Goal: Information Seeking & Learning: Learn about a topic

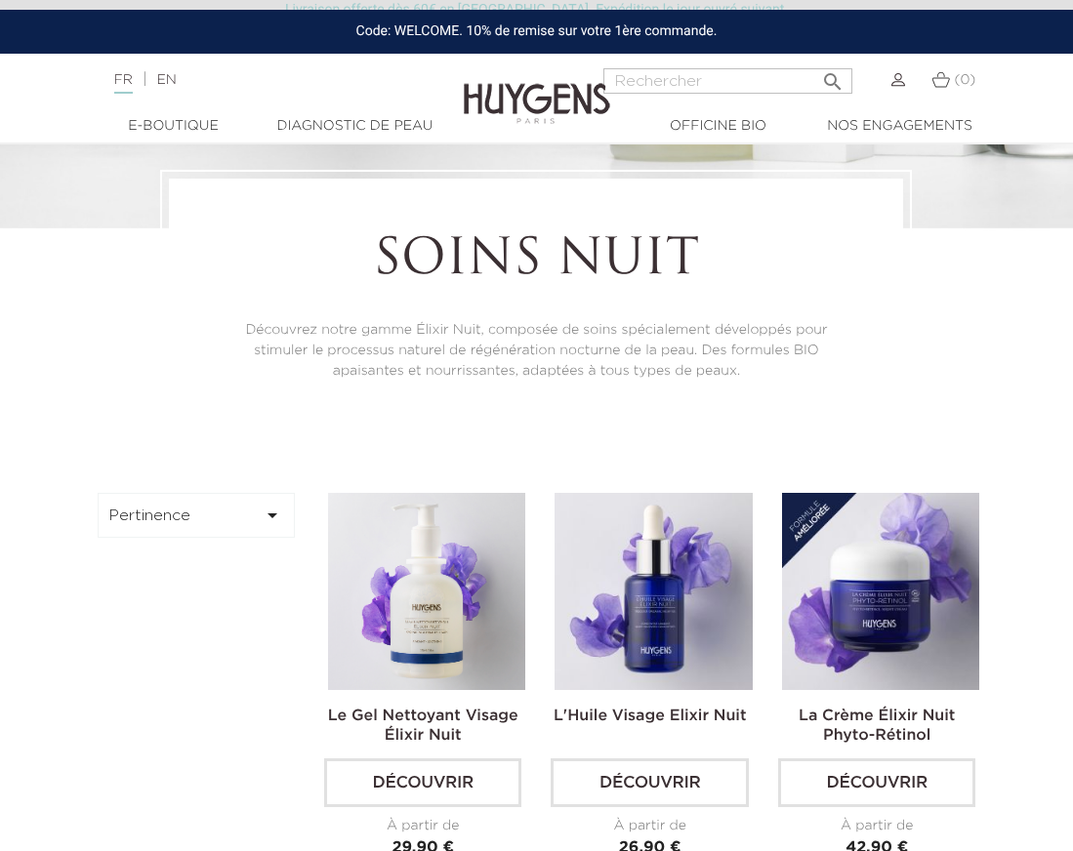
scroll to position [524, 0]
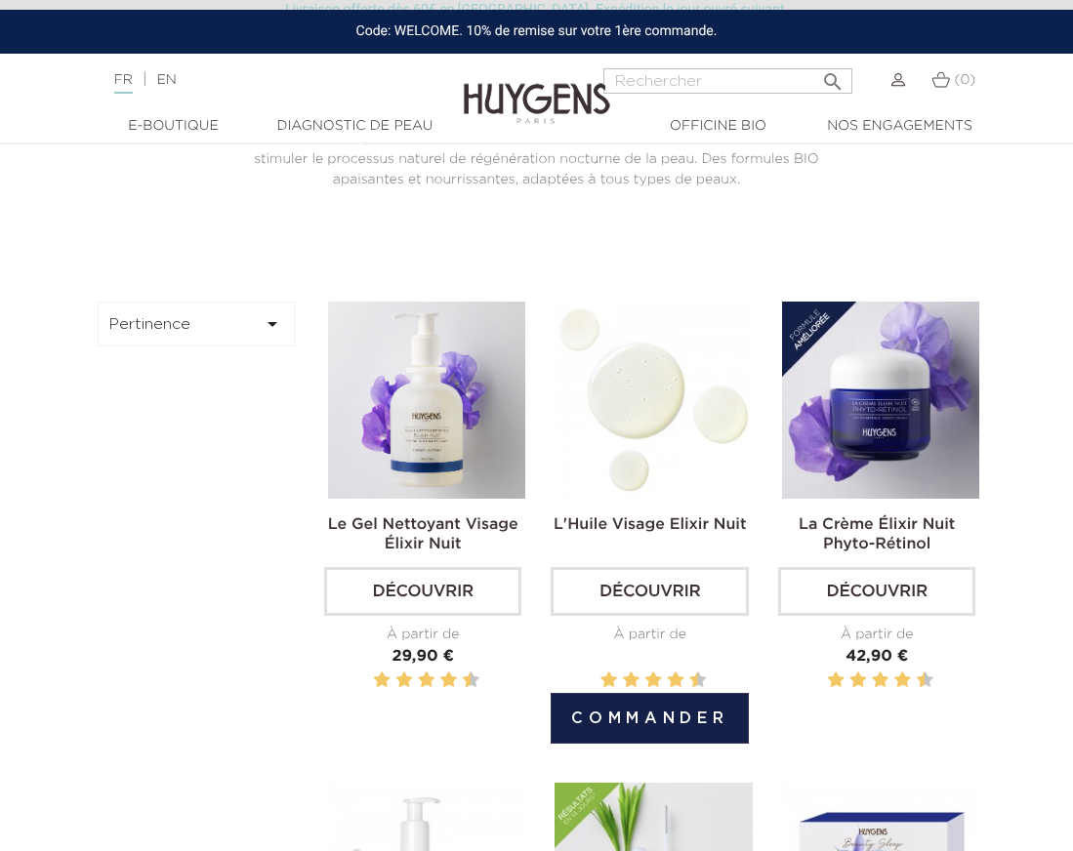
click at [666, 466] on img at bounding box center [652, 400] width 197 height 197
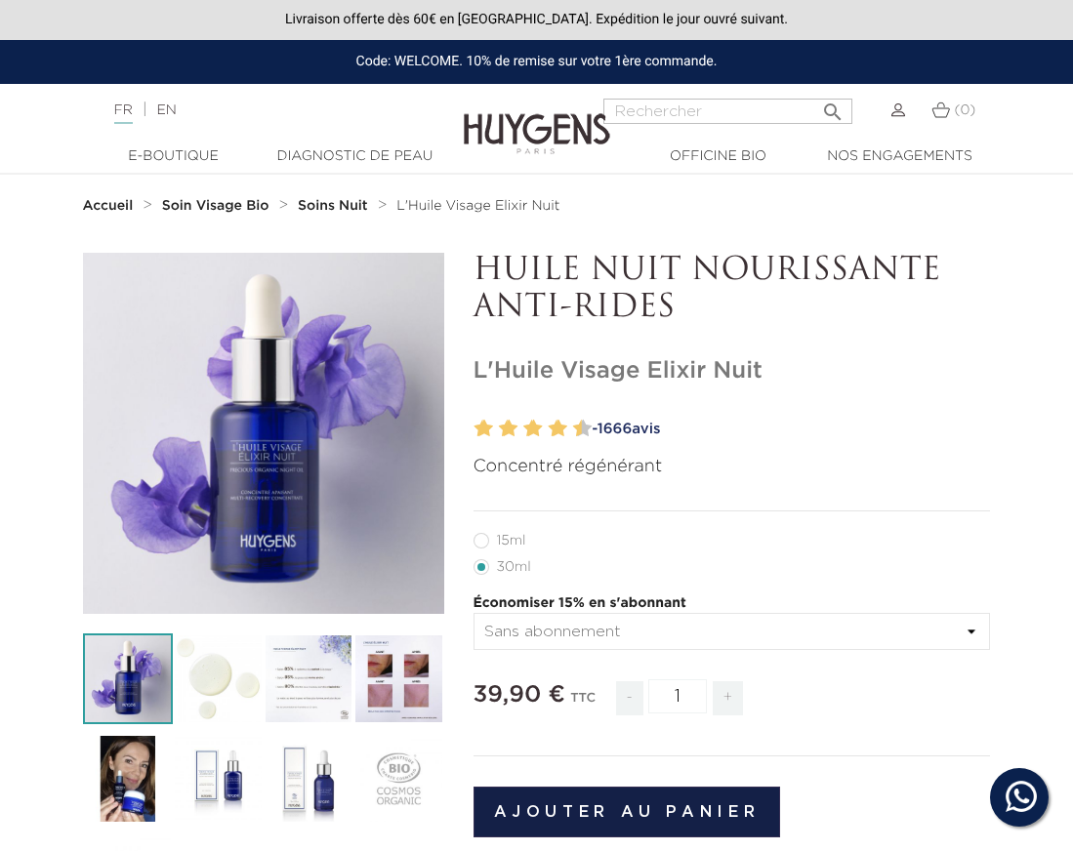
click at [486, 540] on label12"] "15ml" at bounding box center [511, 541] width 76 height 16
radio input "true"
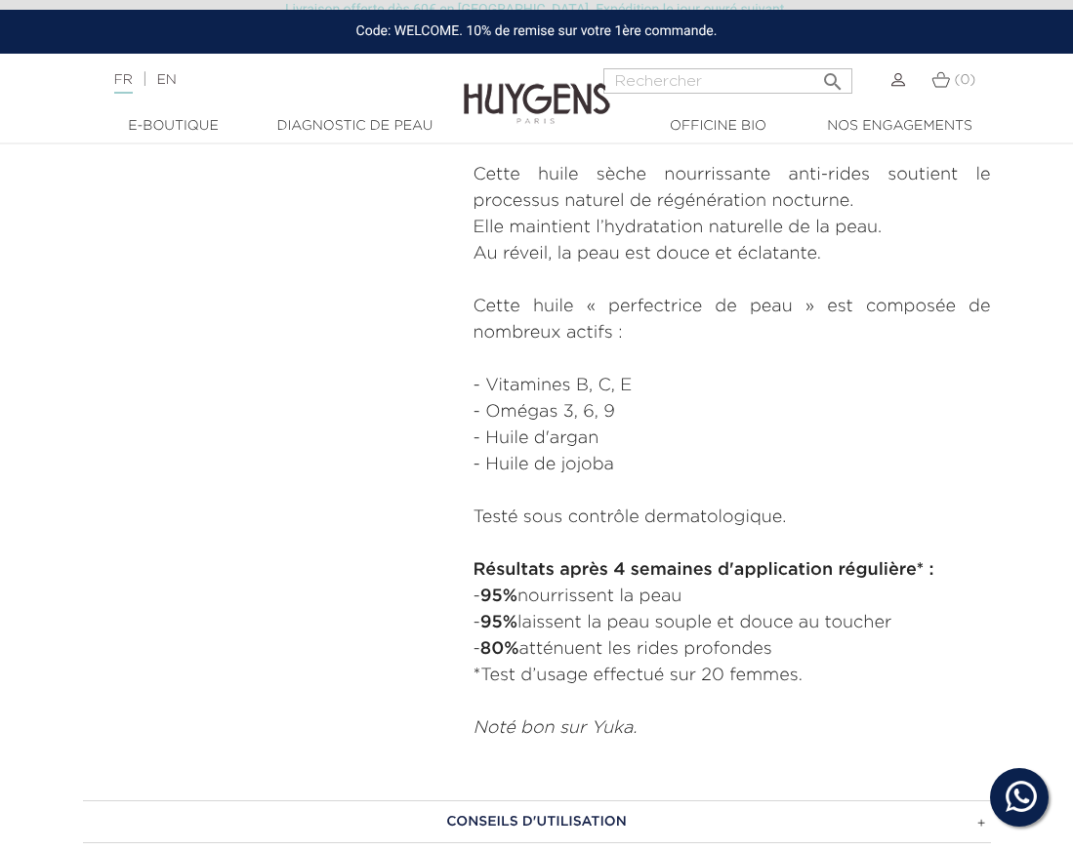
scroll to position [1302, 0]
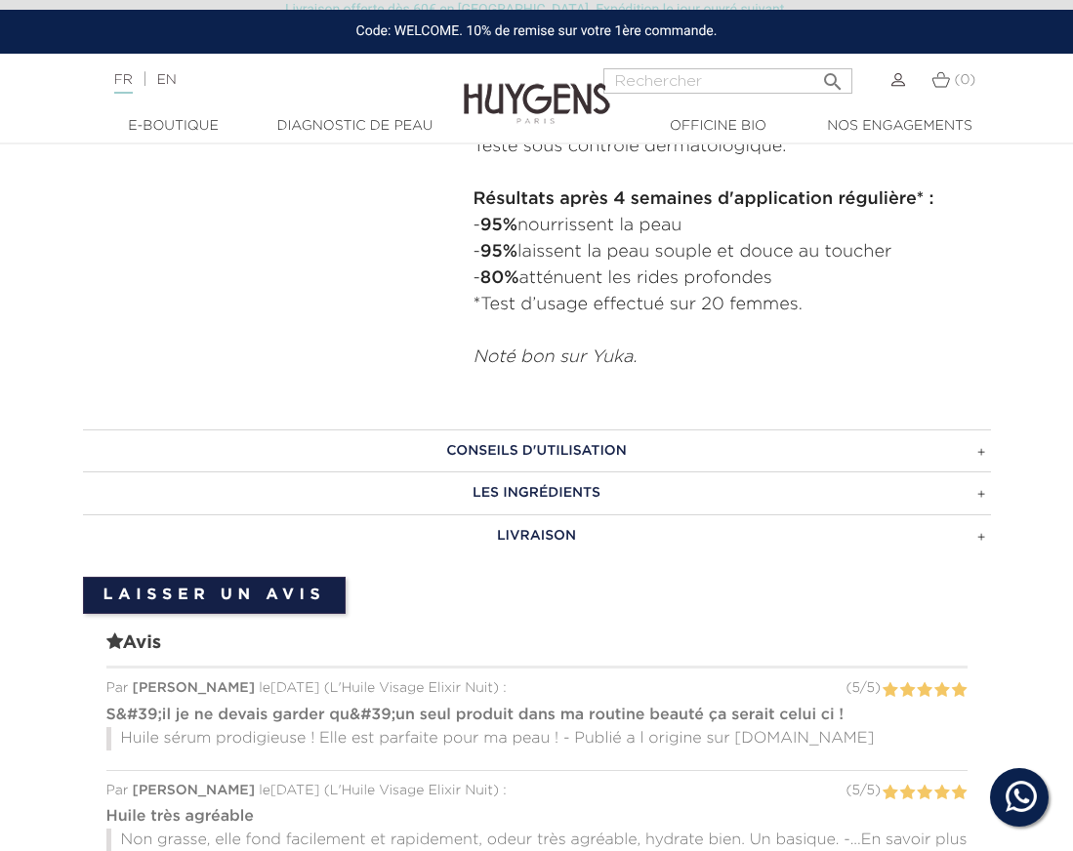
click at [531, 495] on h3 "LES INGRÉDIENTS" at bounding box center [537, 492] width 908 height 43
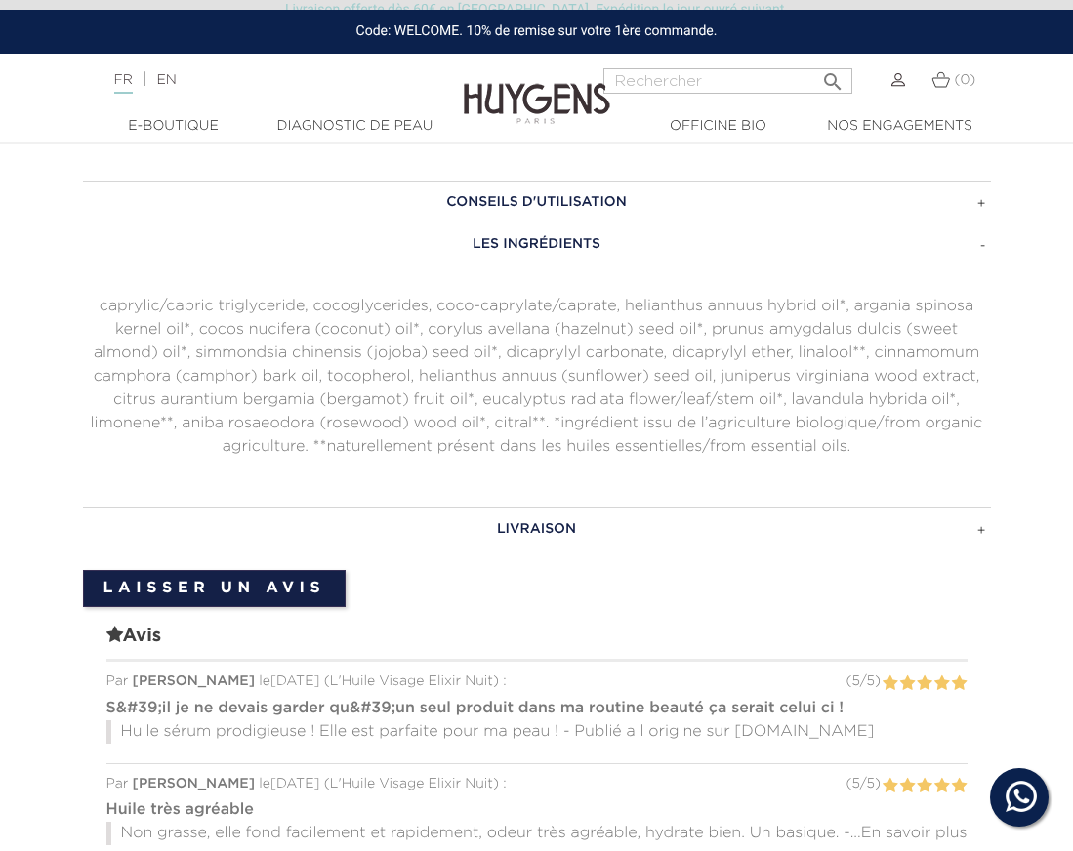
scroll to position [2472, 0]
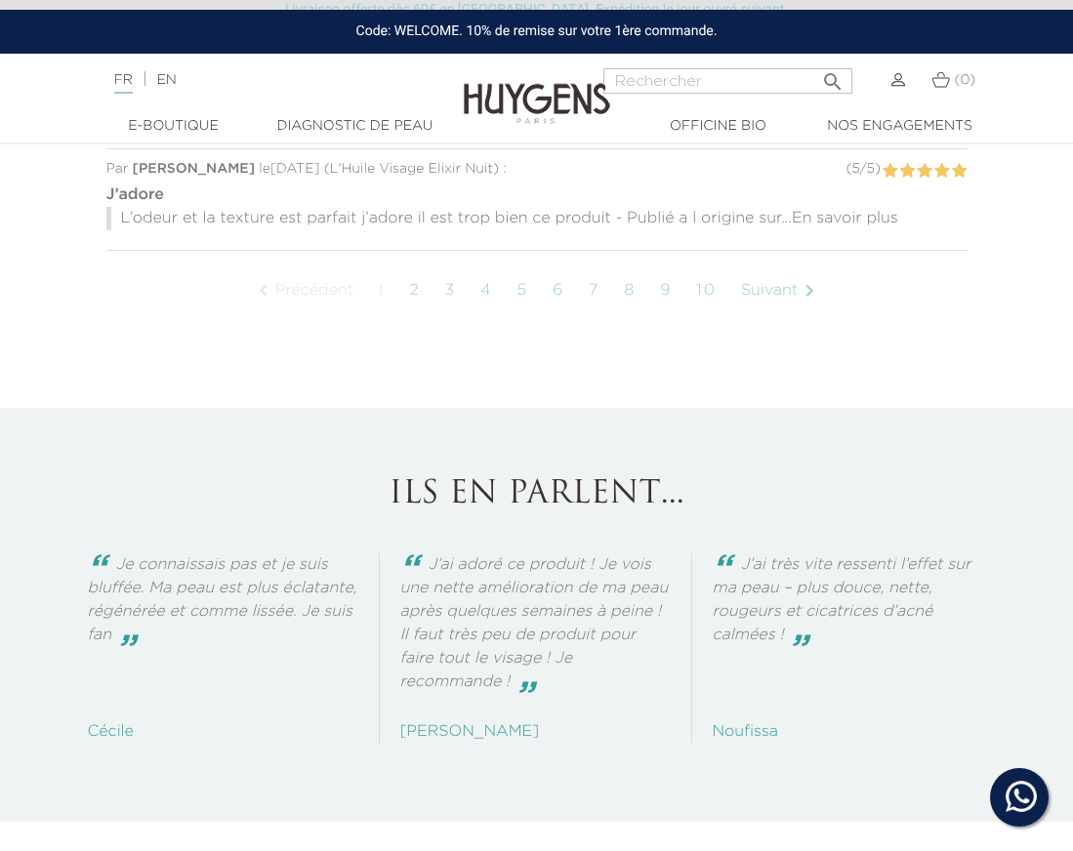
click at [524, 309] on link "5" at bounding box center [522, 290] width 31 height 49
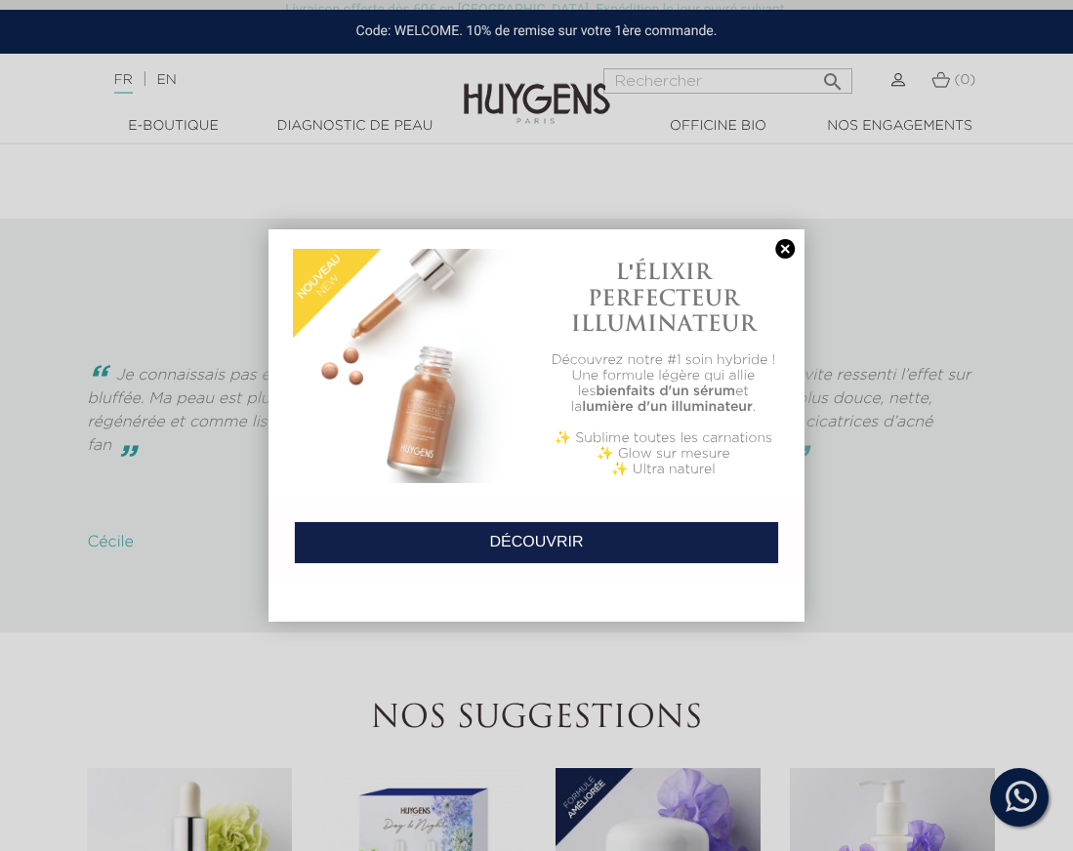
click at [790, 250] on link at bounding box center [784, 249] width 27 height 20
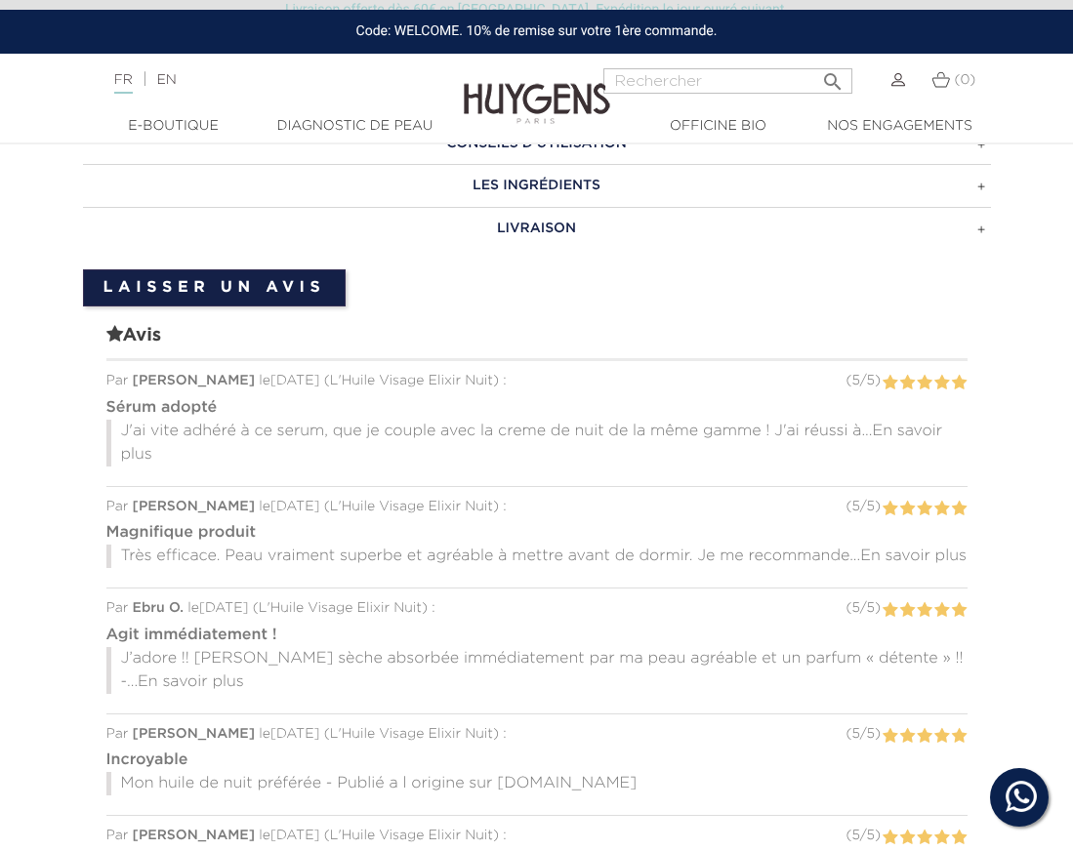
scroll to position [1425, 0]
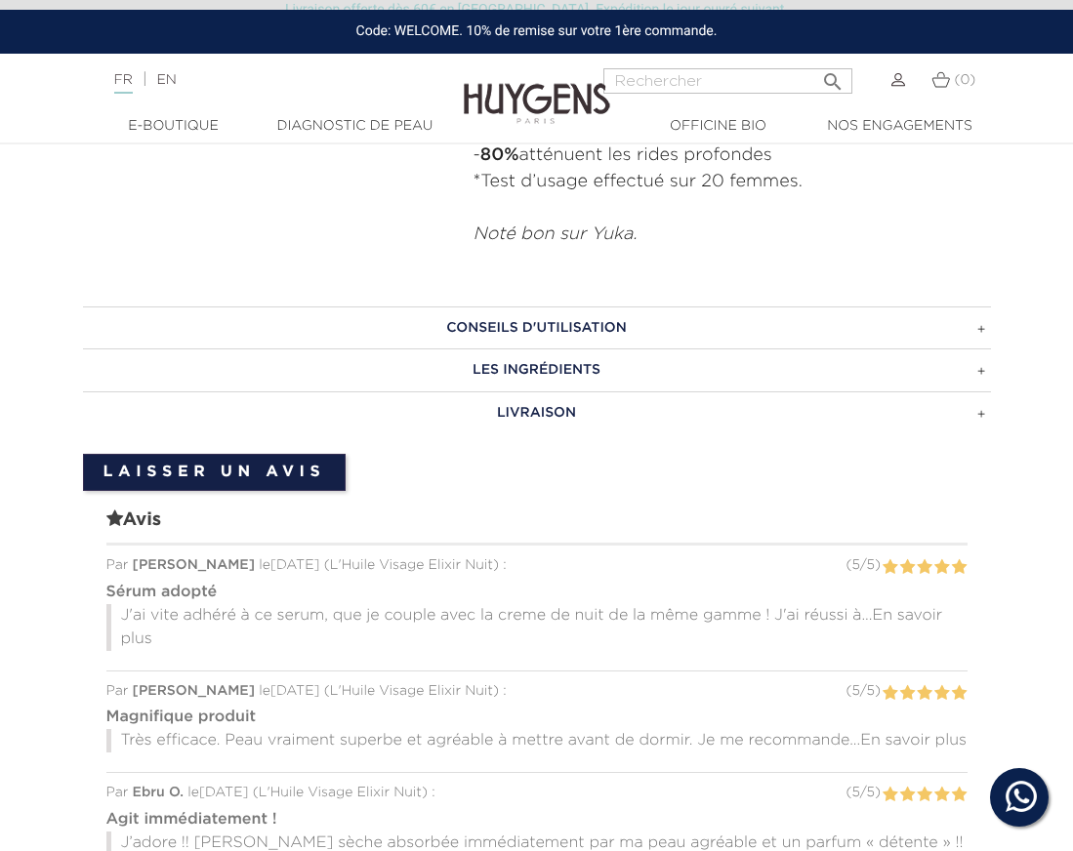
click at [919, 609] on span "En savoir plus" at bounding box center [532, 627] width 822 height 39
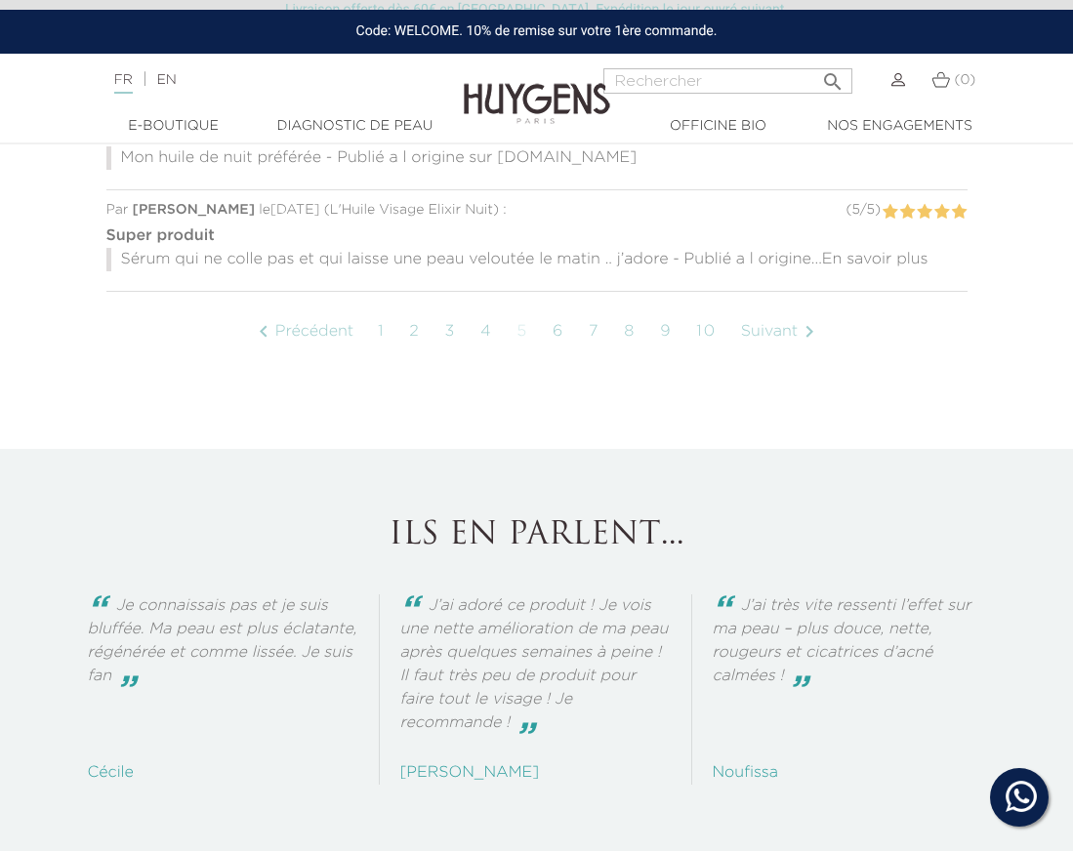
scroll to position [2073, 0]
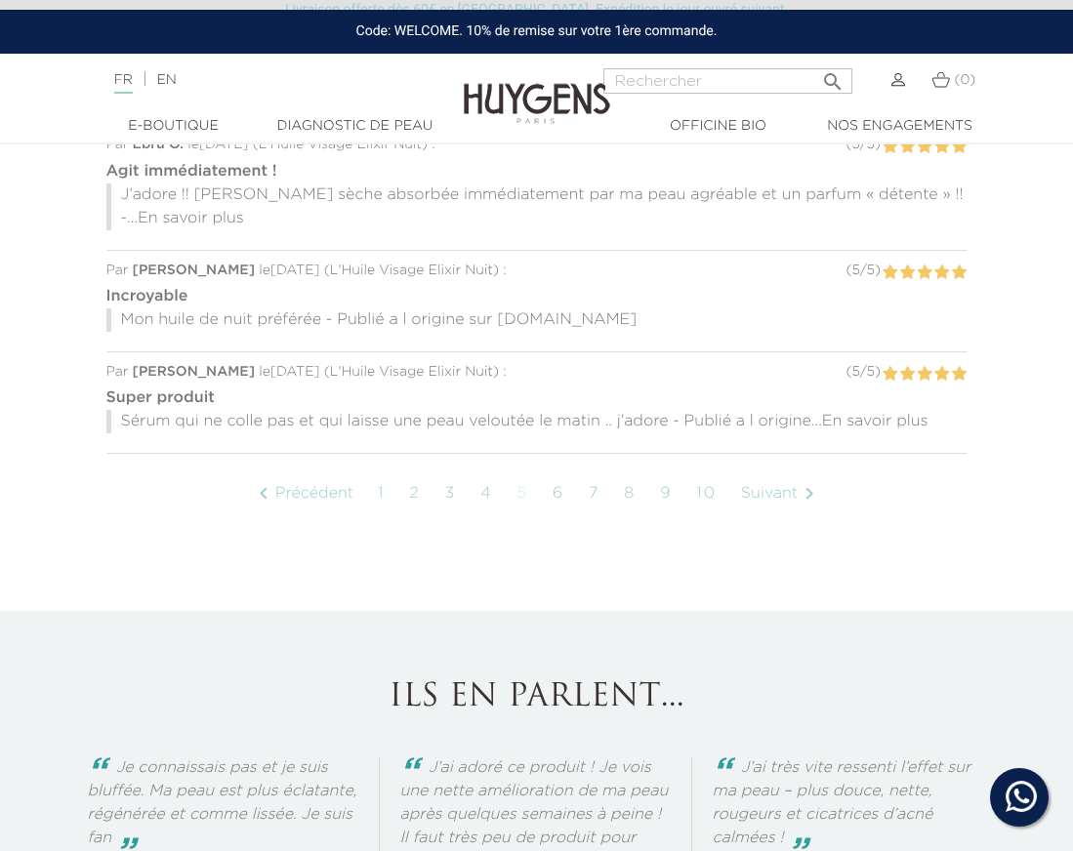
click at [627, 516] on link "8" at bounding box center [629, 494] width 31 height 49
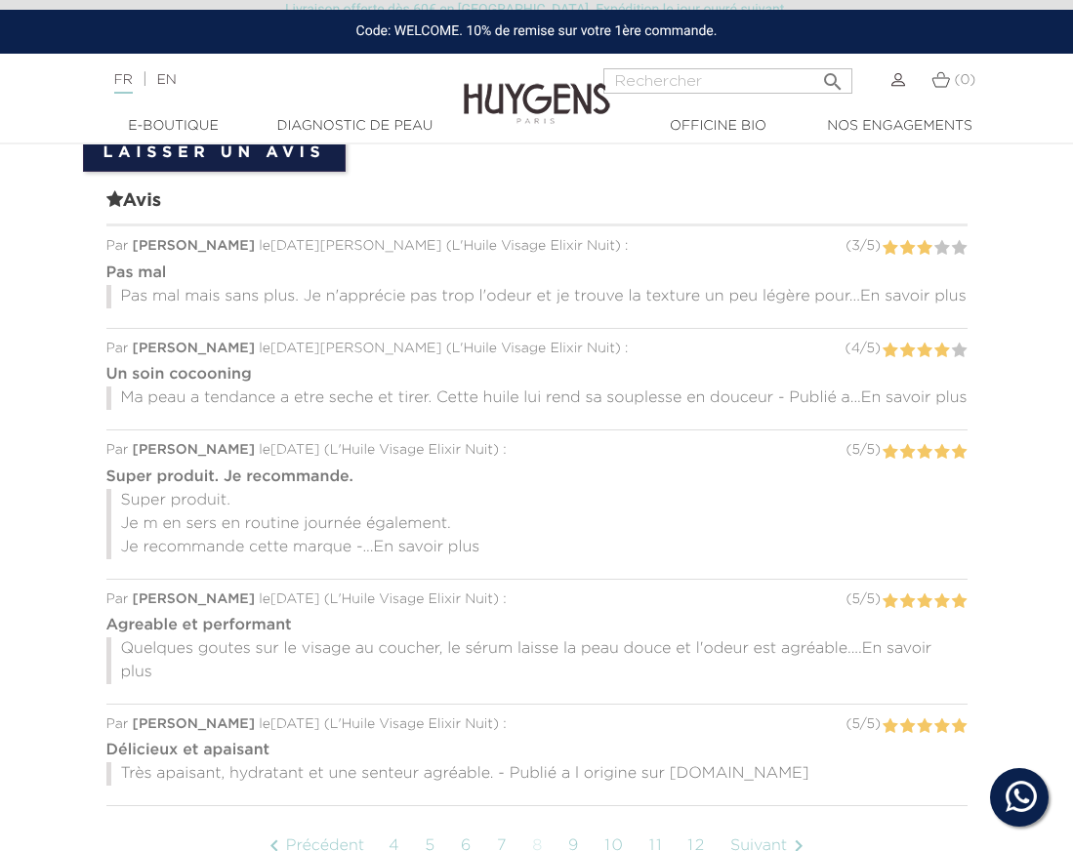
scroll to position [1748, 0]
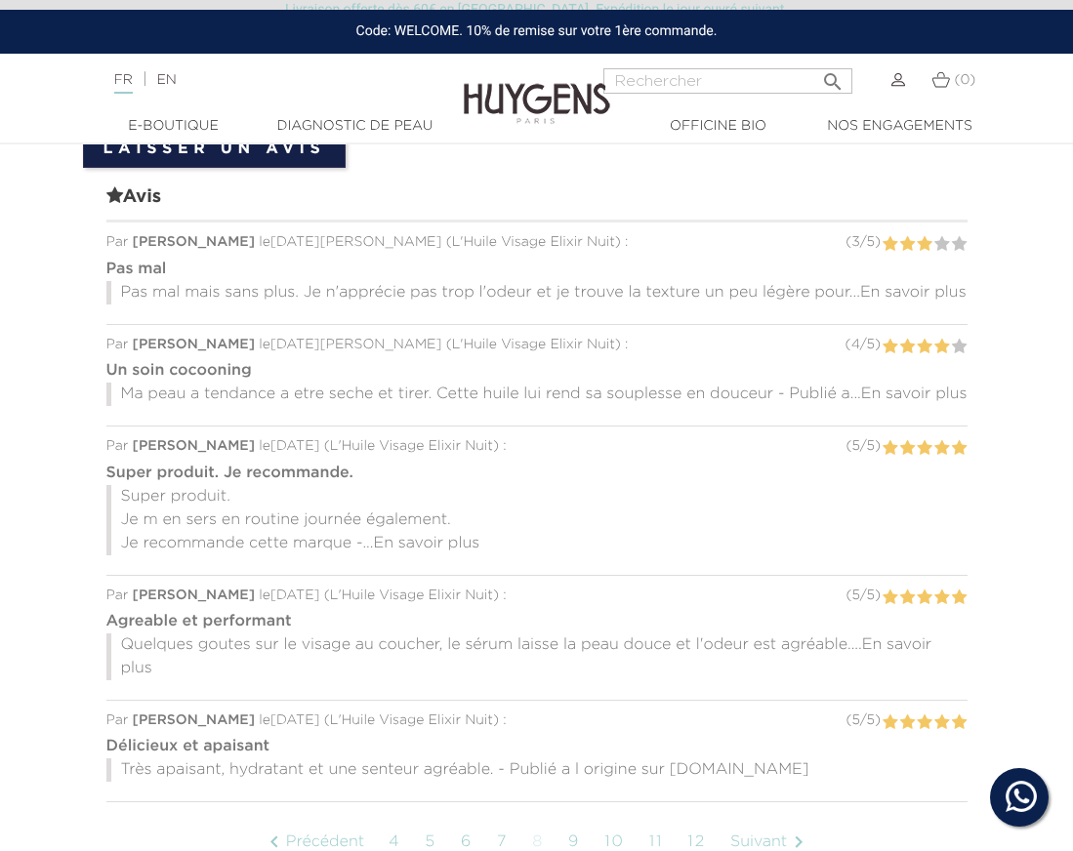
click at [881, 285] on span "En savoir plus" at bounding box center [913, 293] width 106 height 16
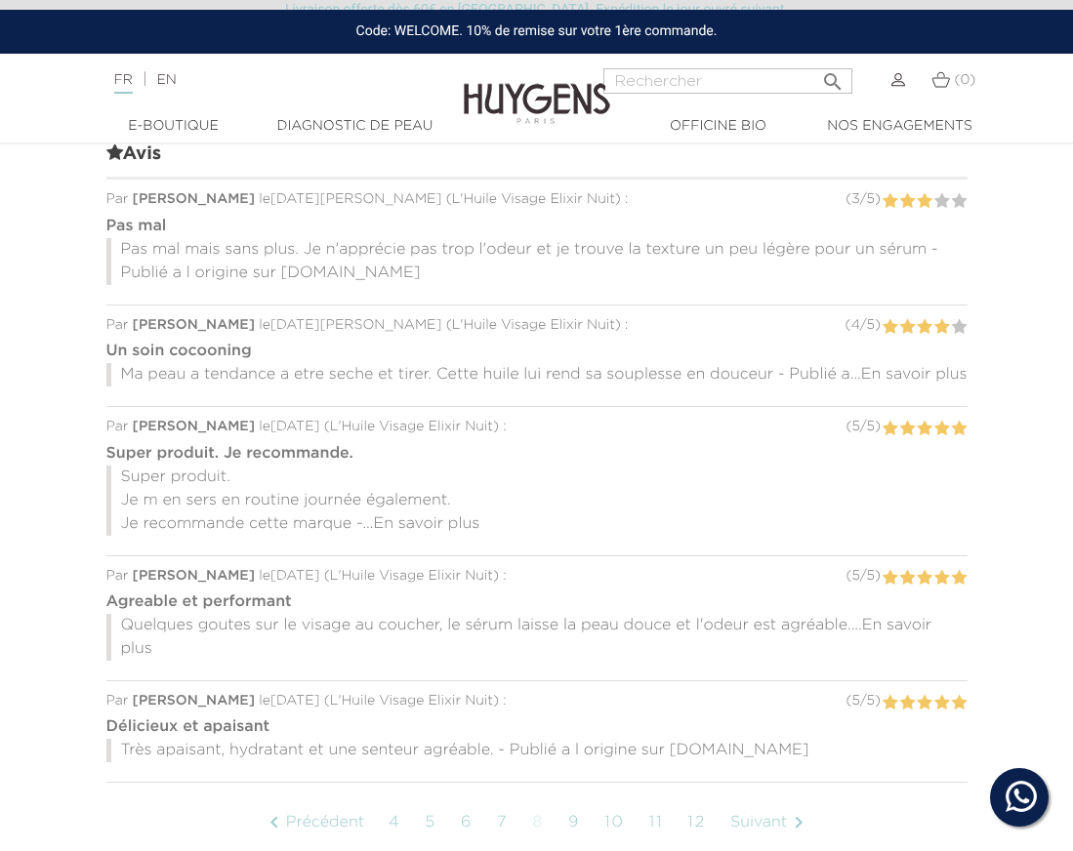
scroll to position [1865, 0]
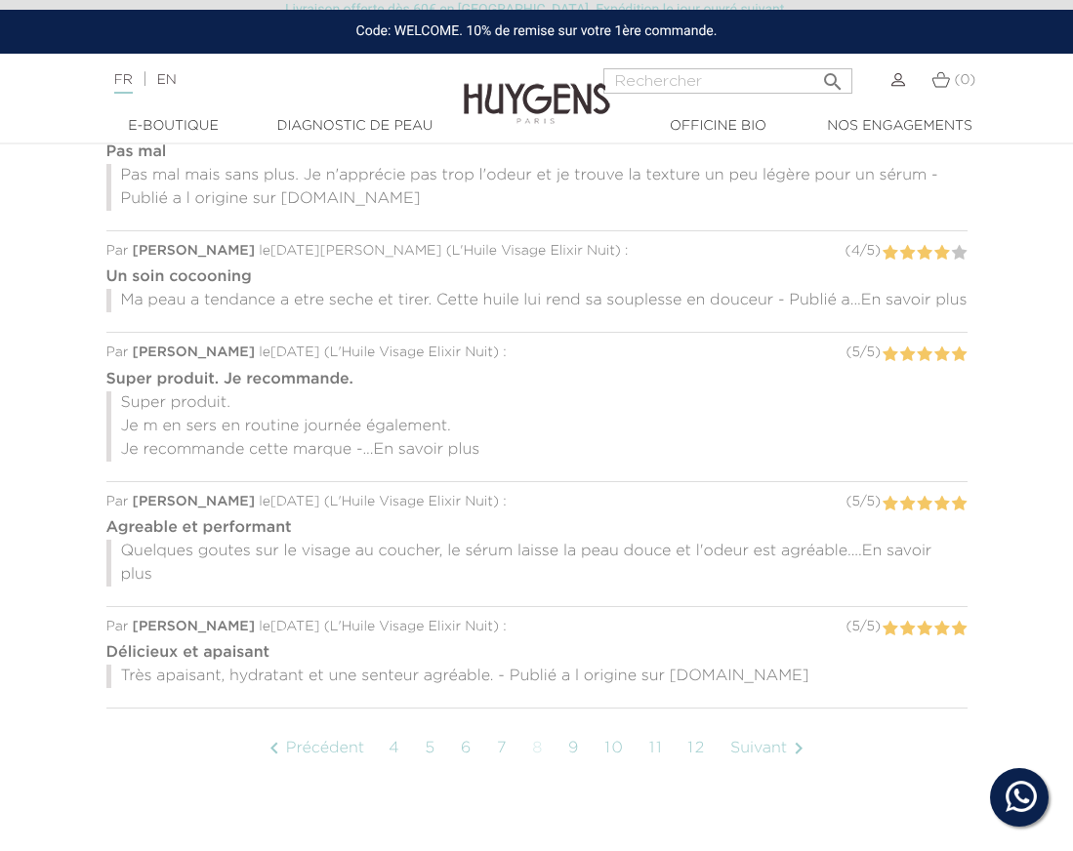
click at [619, 771] on link "10" at bounding box center [614, 748] width 40 height 49
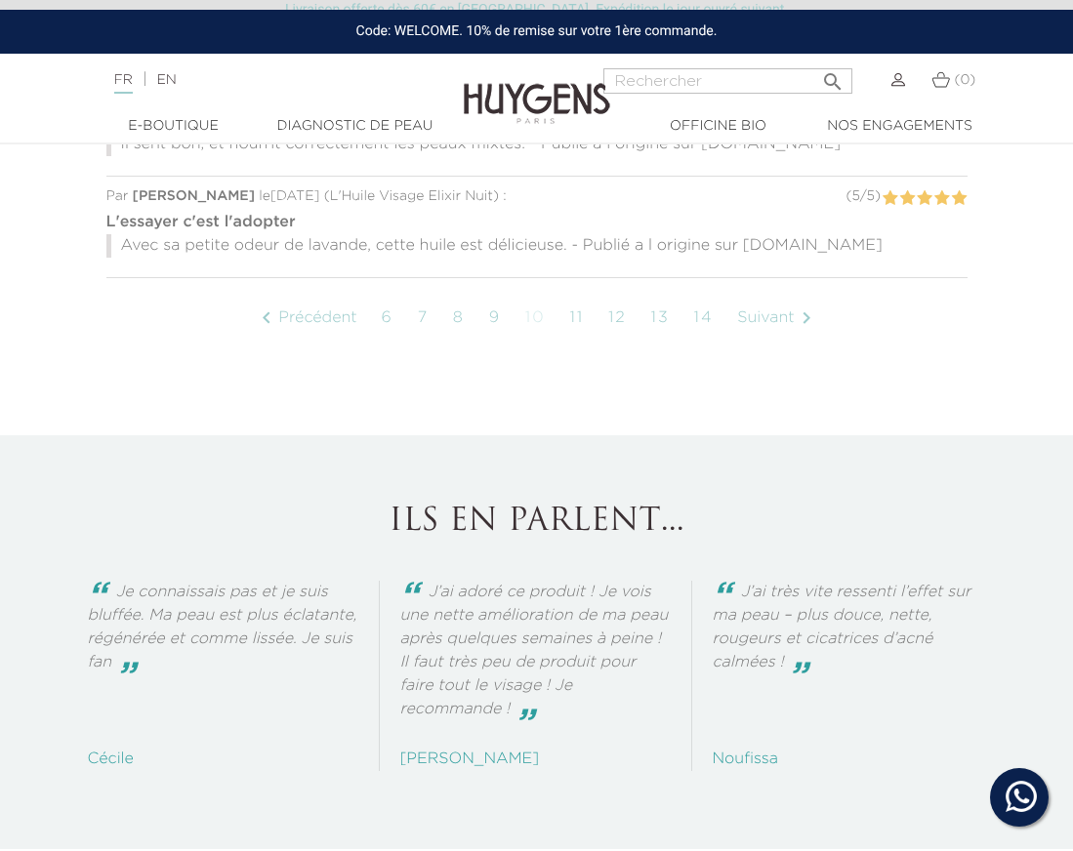
scroll to position [1849, 0]
